Goal: Navigation & Orientation: Find specific page/section

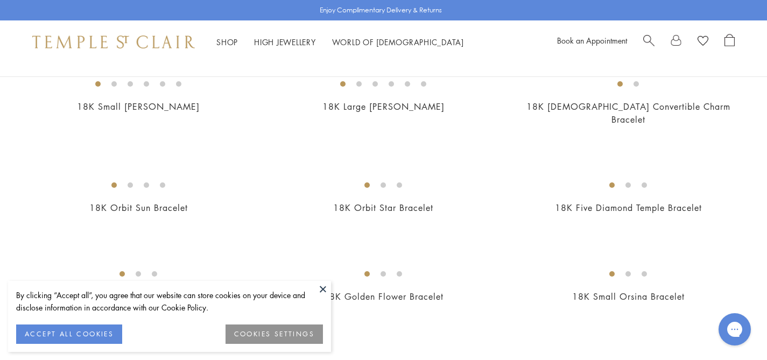
scroll to position [216, 0]
click at [273, 330] on button "COOKIES SETTINGS" at bounding box center [273, 333] width 97 height 19
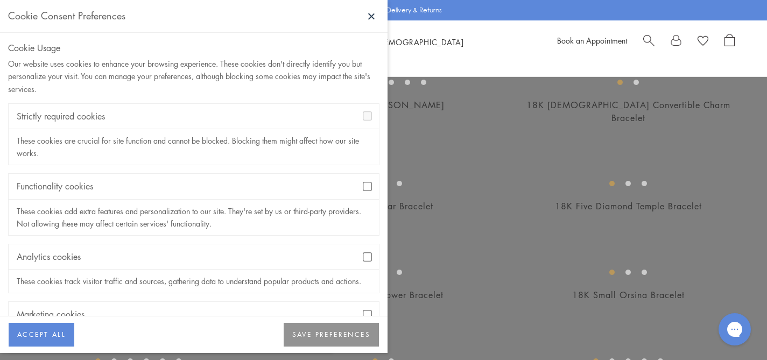
scroll to position [61, 0]
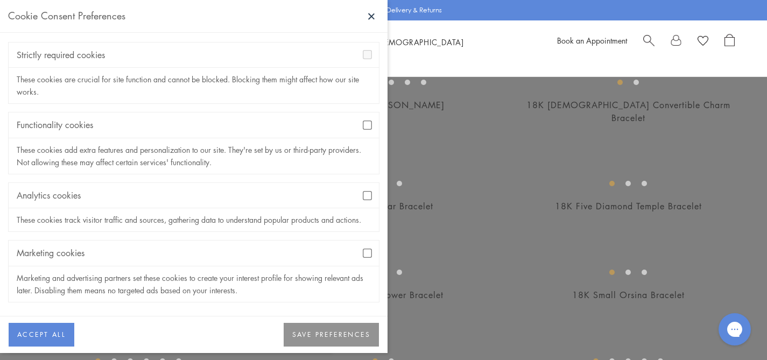
click at [326, 147] on div "These cookies add extra features and personalization to our site. They're set b…" at bounding box center [194, 156] width 370 height 36
click at [356, 200] on div "Analytics cookies" at bounding box center [194, 195] width 370 height 25
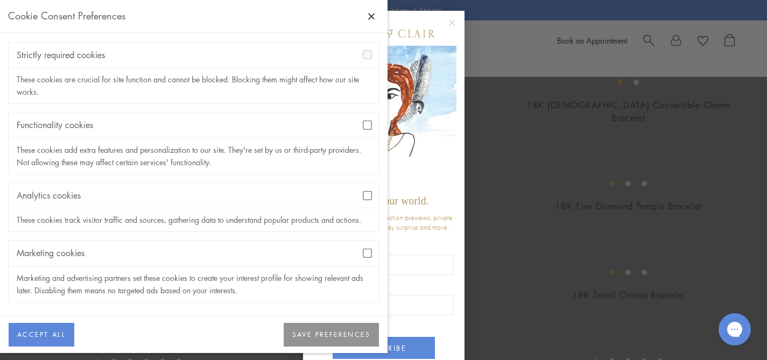
click at [327, 326] on button "SAVE PREFERENCES" at bounding box center [331, 335] width 95 height 24
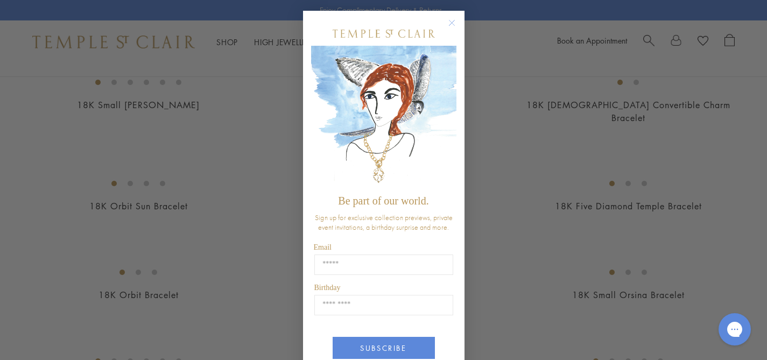
click at [448, 27] on circle "Close dialog" at bounding box center [451, 23] width 13 height 13
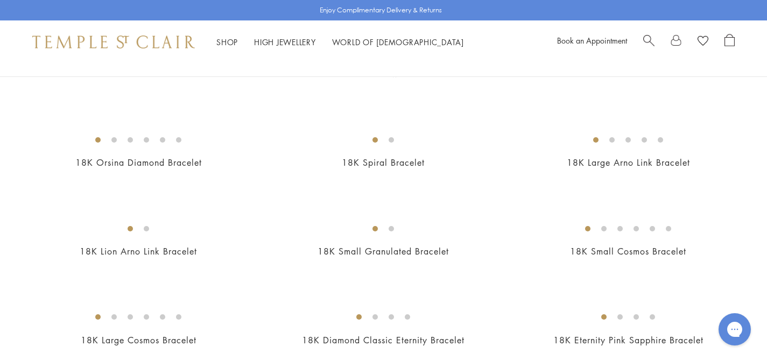
scroll to position [462, 0]
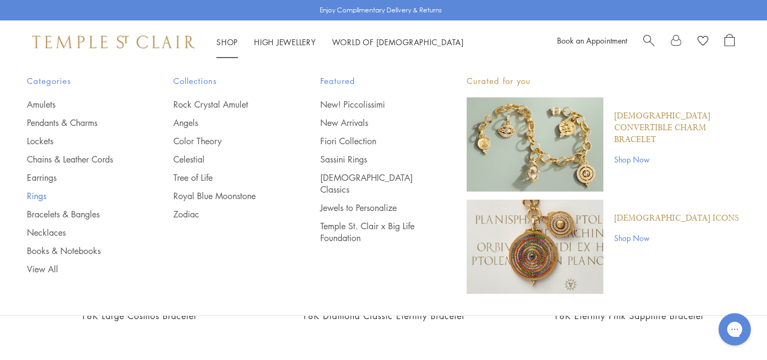
click at [38, 200] on link "Rings" at bounding box center [78, 196] width 103 height 12
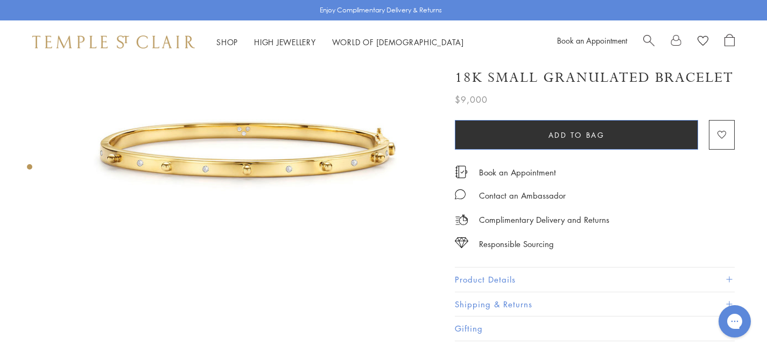
scroll to position [97, 0]
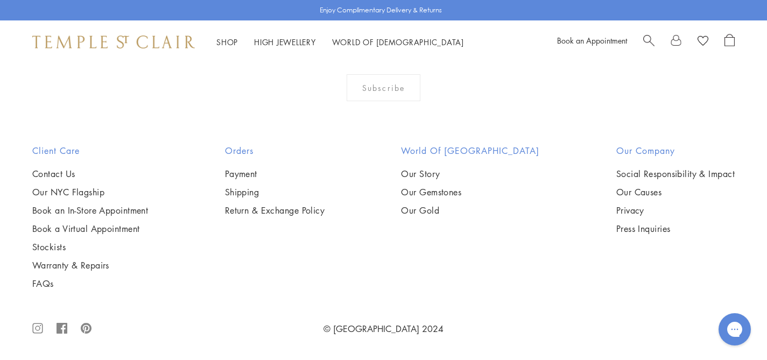
scroll to position [4776, 0]
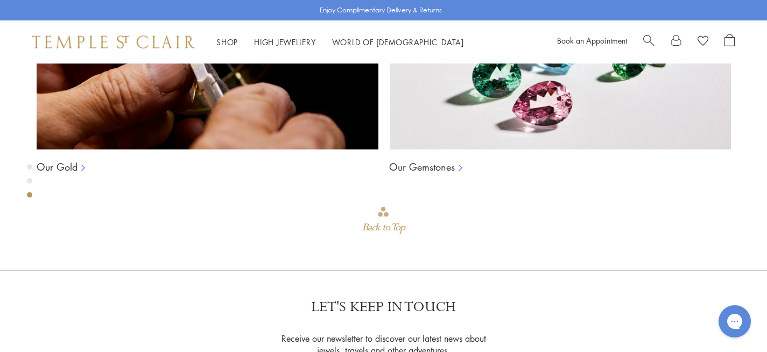
scroll to position [919, 0]
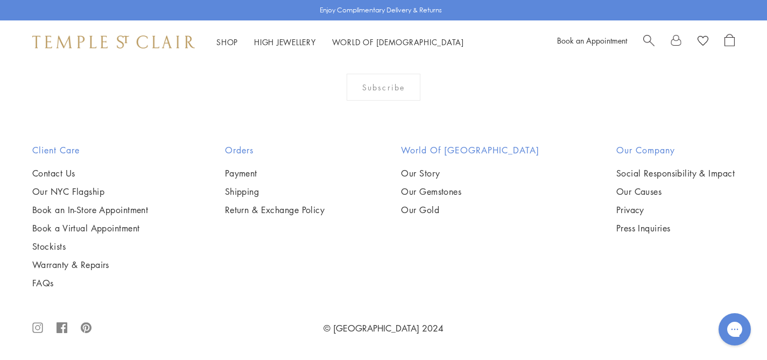
scroll to position [2155, 0]
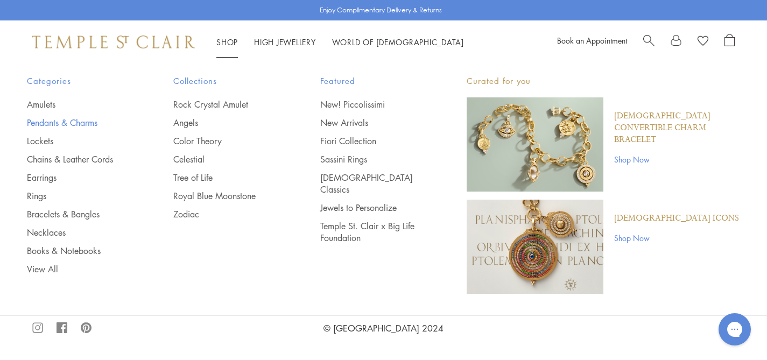
click at [67, 124] on link "Pendants & Charms" at bounding box center [78, 123] width 103 height 12
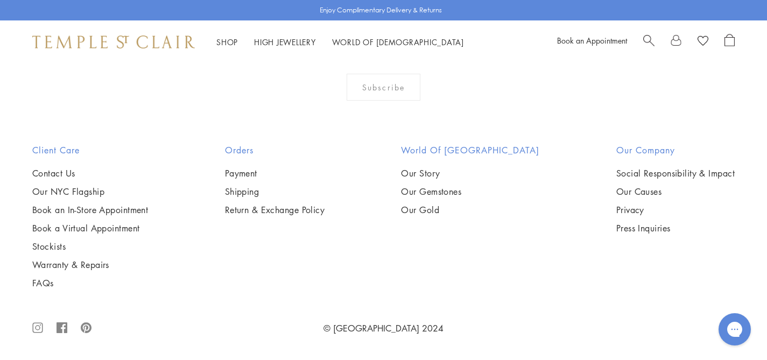
scroll to position [6785, 0]
